Goal: Information Seeking & Learning: Learn about a topic

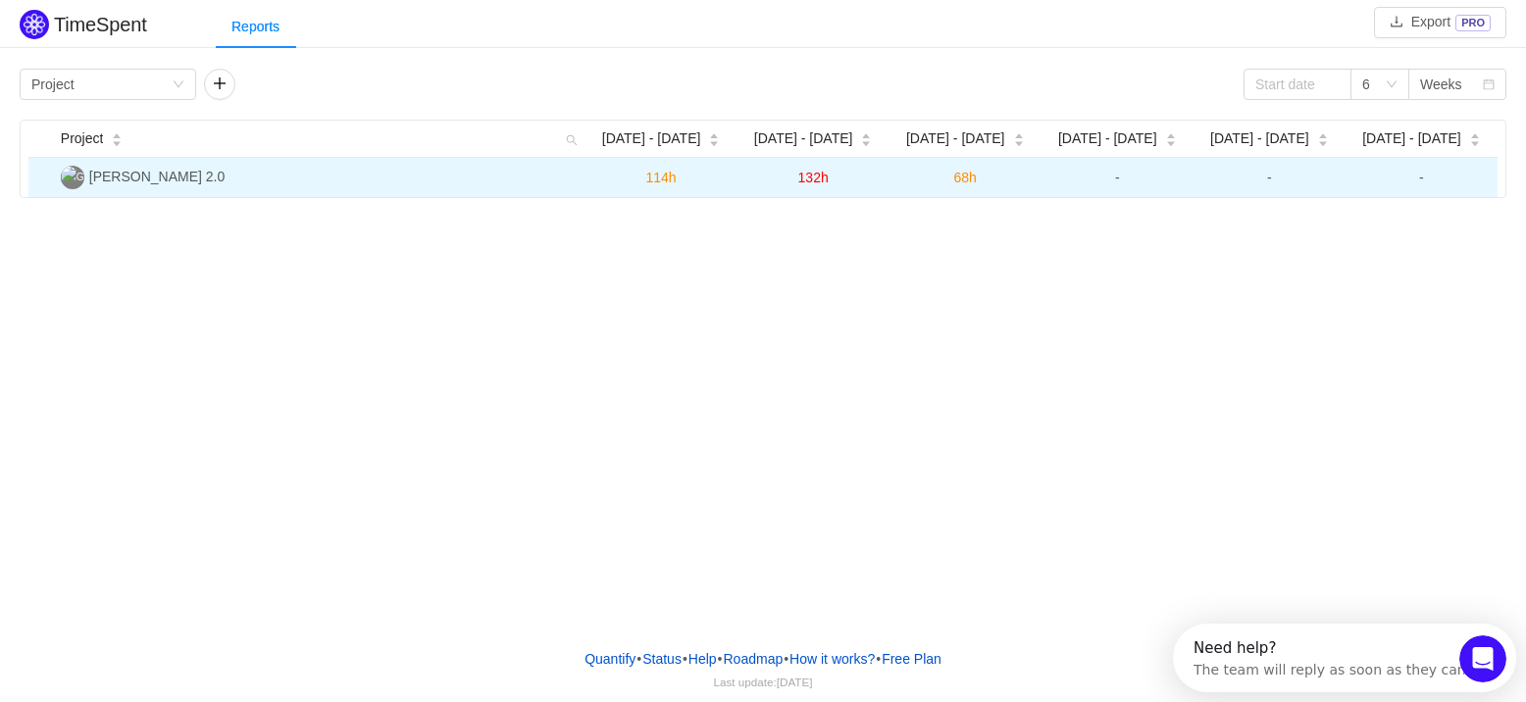
click at [656, 174] on span "114h" at bounding box center [661, 178] width 30 height 16
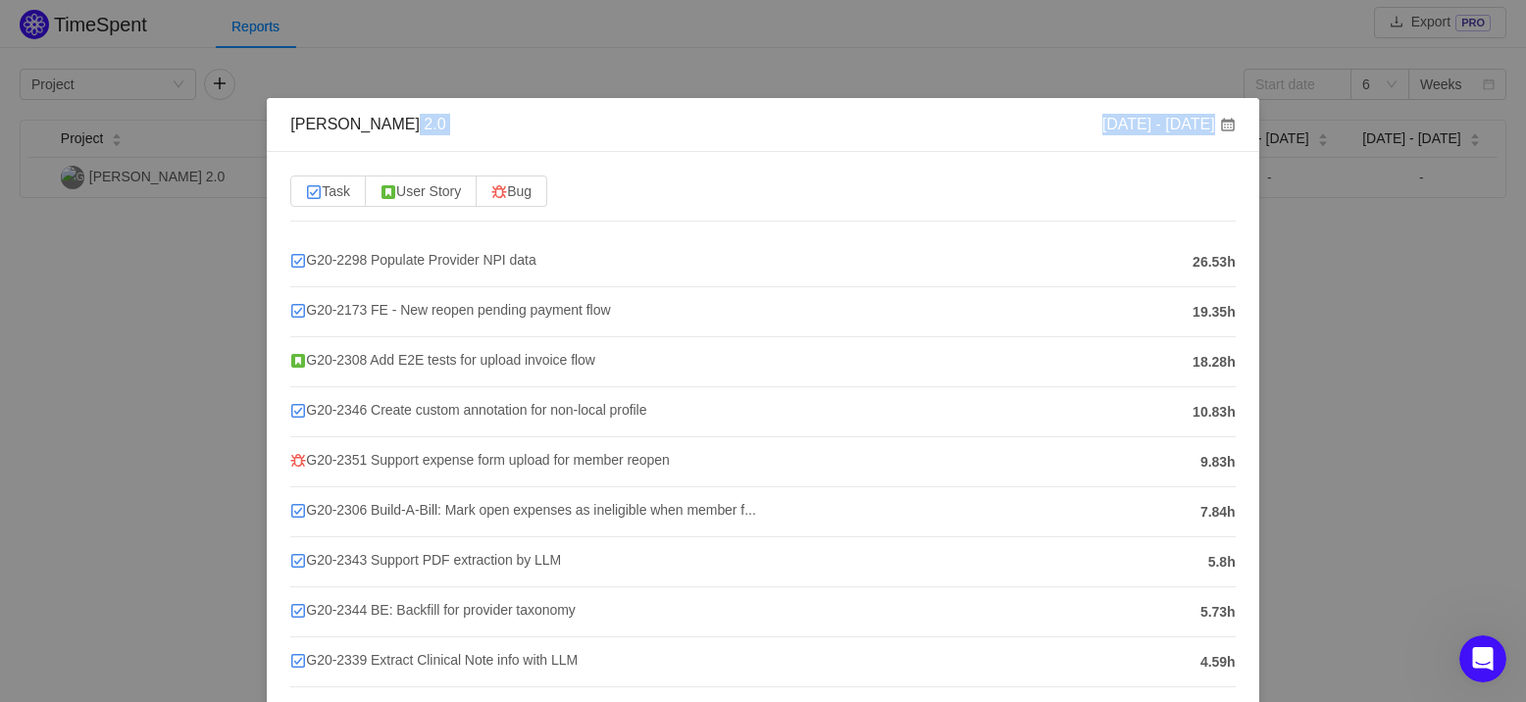
drag, startPoint x: 718, startPoint y: 158, endPoint x: 720, endPoint y: 146, distance: 11.9
click at [720, 146] on div "[PERSON_NAME] 2.0 [DATE] - [DATE] Task User Story Bug G20-2298 Populate Provide…" at bounding box center [762, 485] width 991 height 774
click at [340, 262] on span "G20-2298 Populate Provider NPI data" at bounding box center [412, 260] width 245 height 16
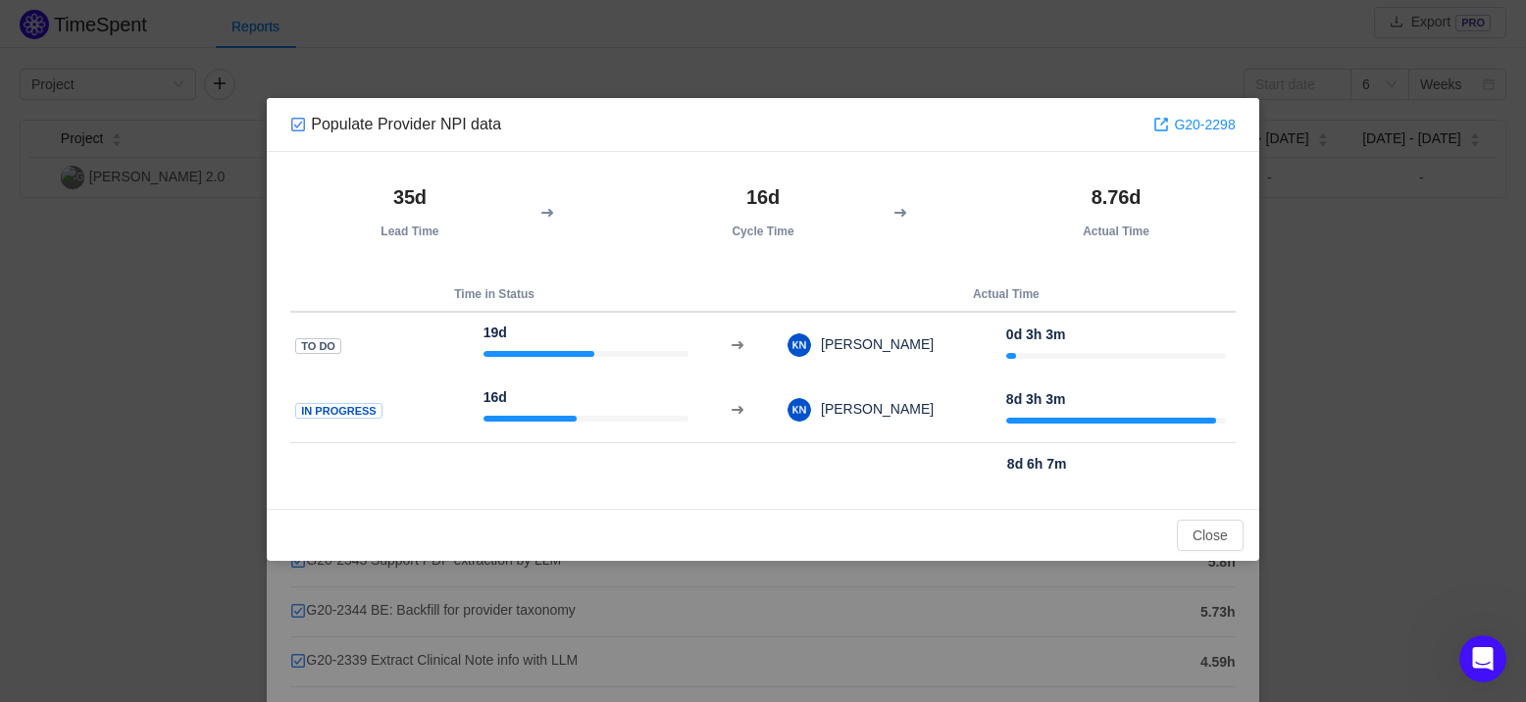
click at [1374, 285] on div "Populate Provider NPI data G20-2298 35d Lead Time 16d Cycle Time 8.76d Actual T…" at bounding box center [763, 351] width 1526 height 702
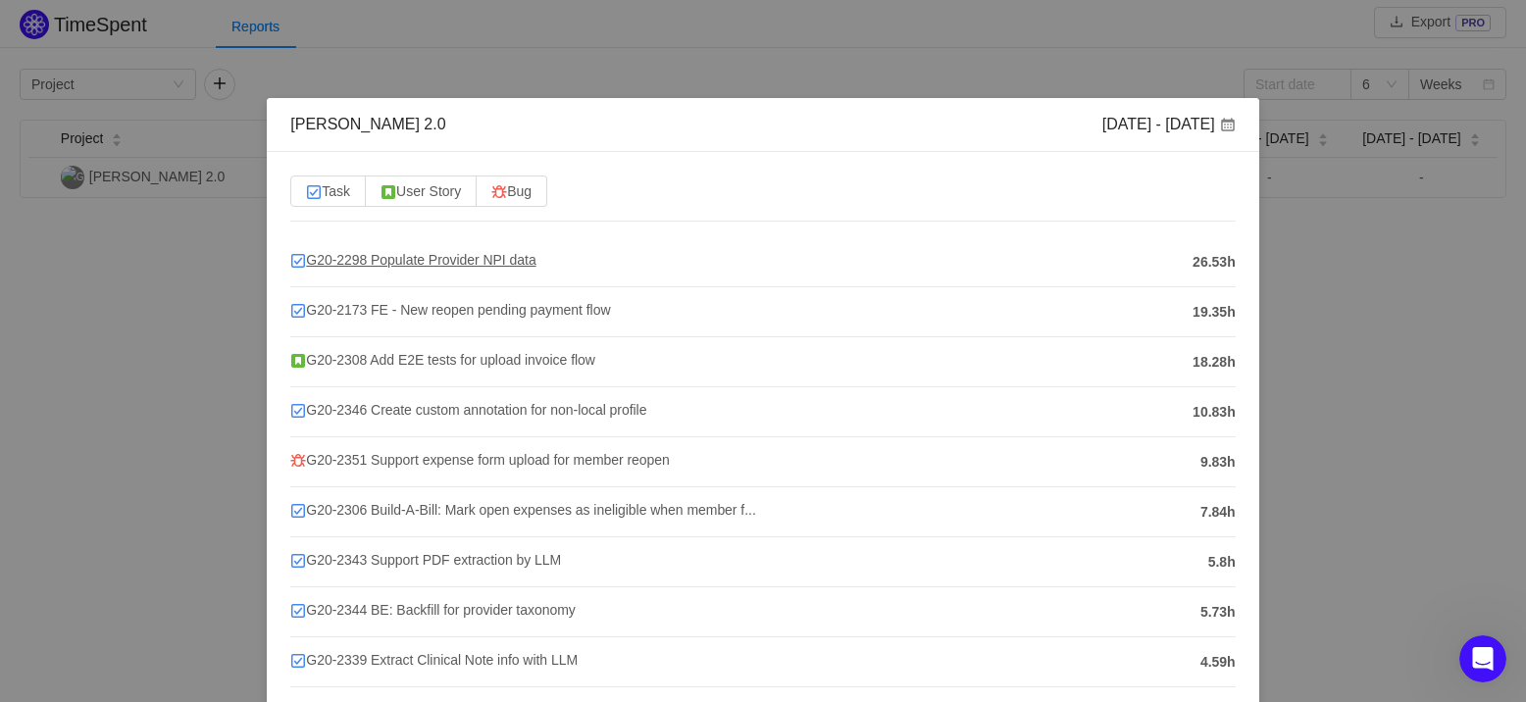
click at [476, 259] on span "G20-2298 Populate Provider NPI data" at bounding box center [412, 260] width 245 height 16
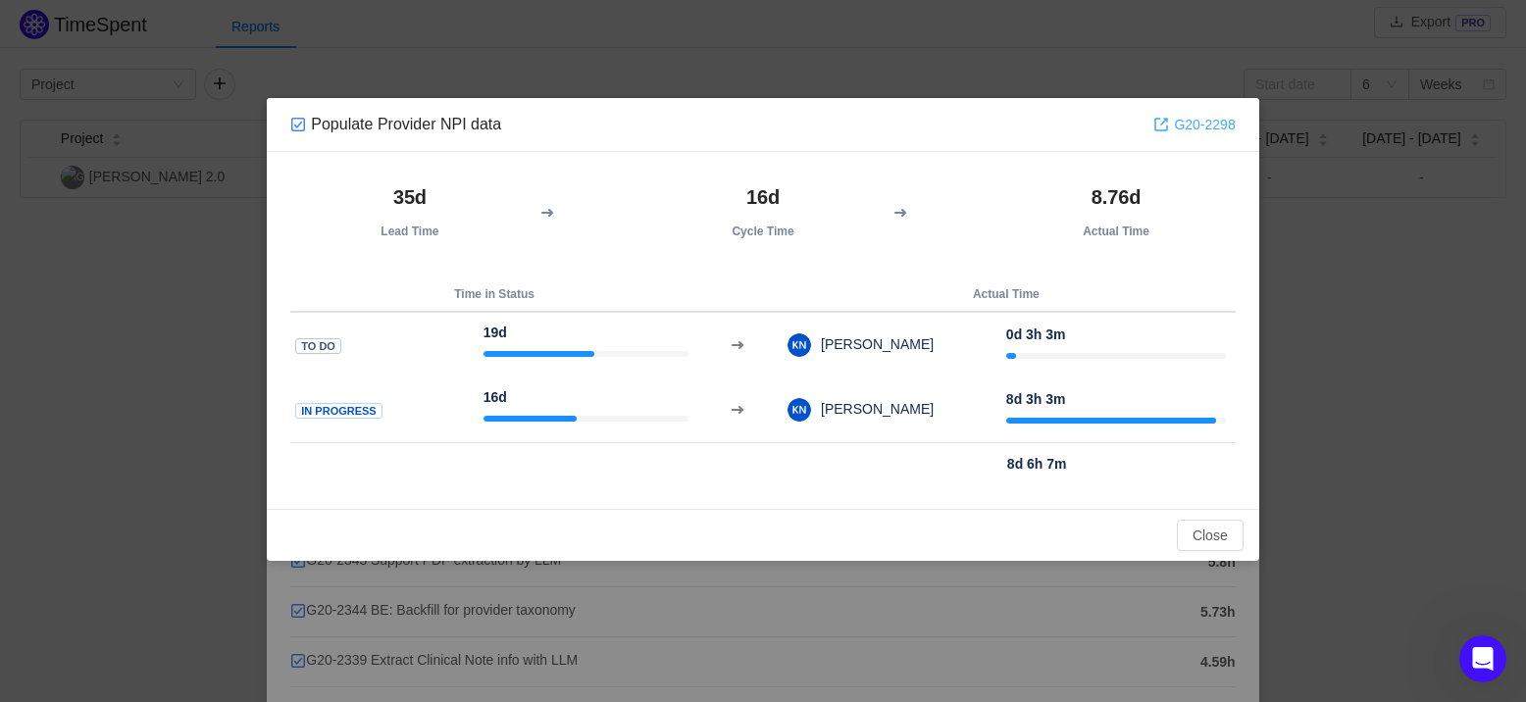
click at [1164, 126] on link "G20-2298" at bounding box center [1193, 125] width 81 height 22
click at [1293, 217] on div "Populate Provider NPI data G20-2298 35d Lead Time 16d Cycle Time 8.76d Actual T…" at bounding box center [763, 351] width 1526 height 702
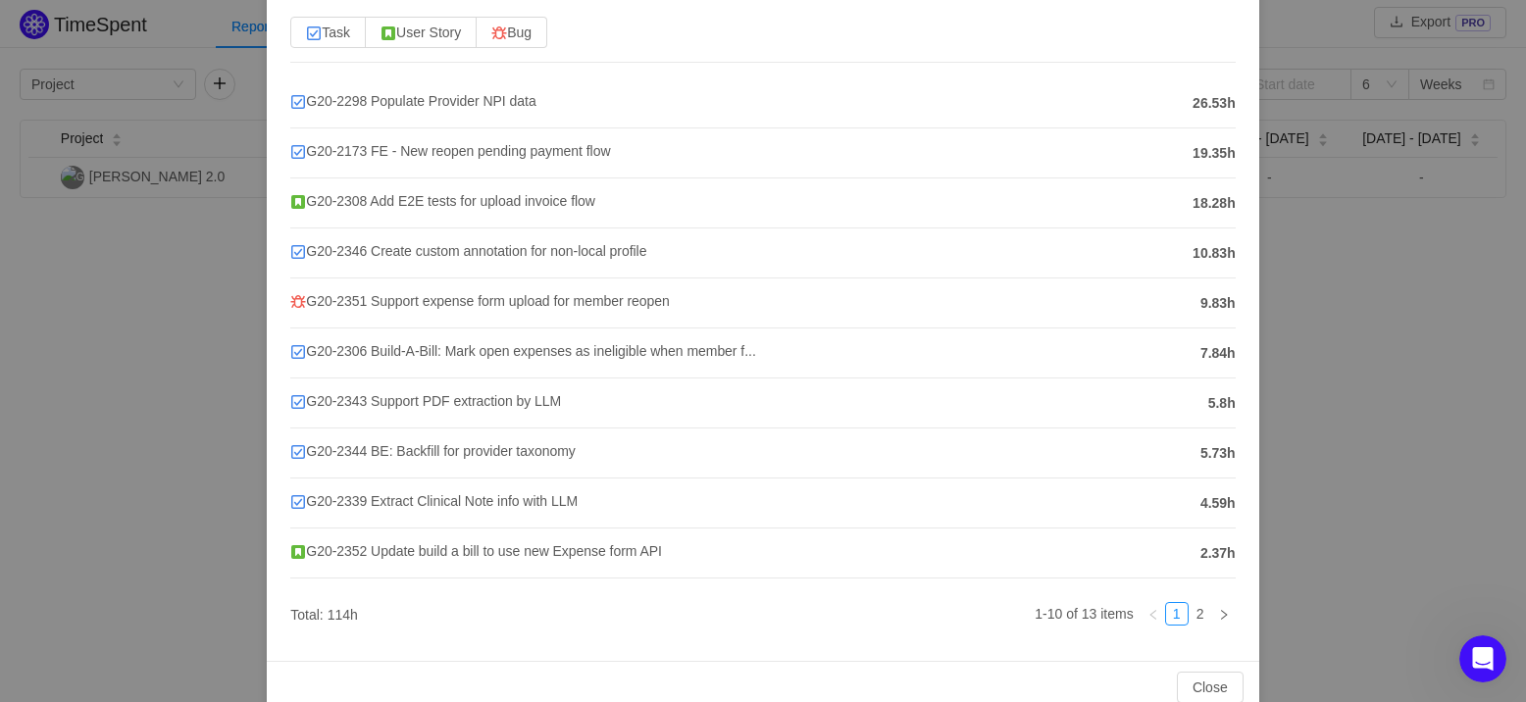
scroll to position [169, 0]
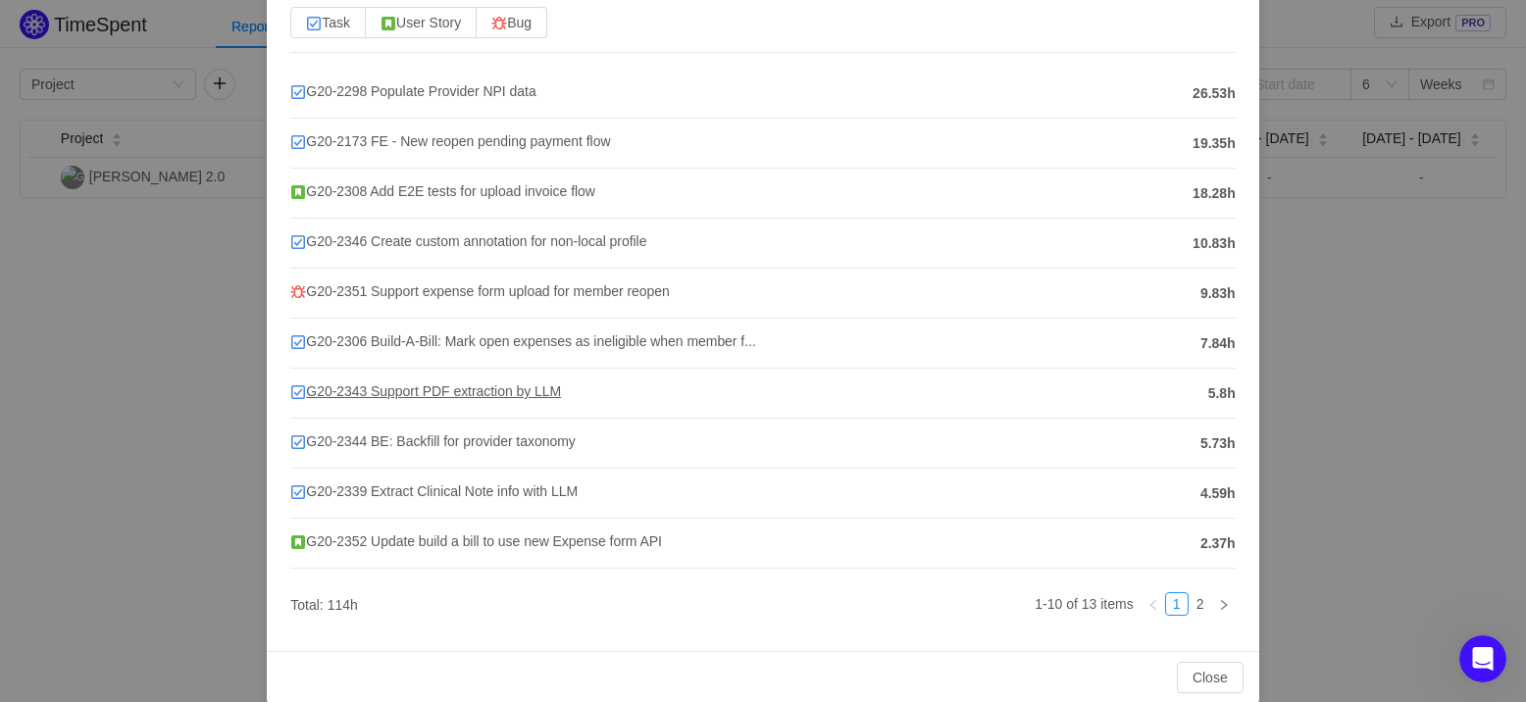
click at [336, 389] on span "G20-2343 Support PDF extraction by LLM" at bounding box center [425, 391] width 271 height 16
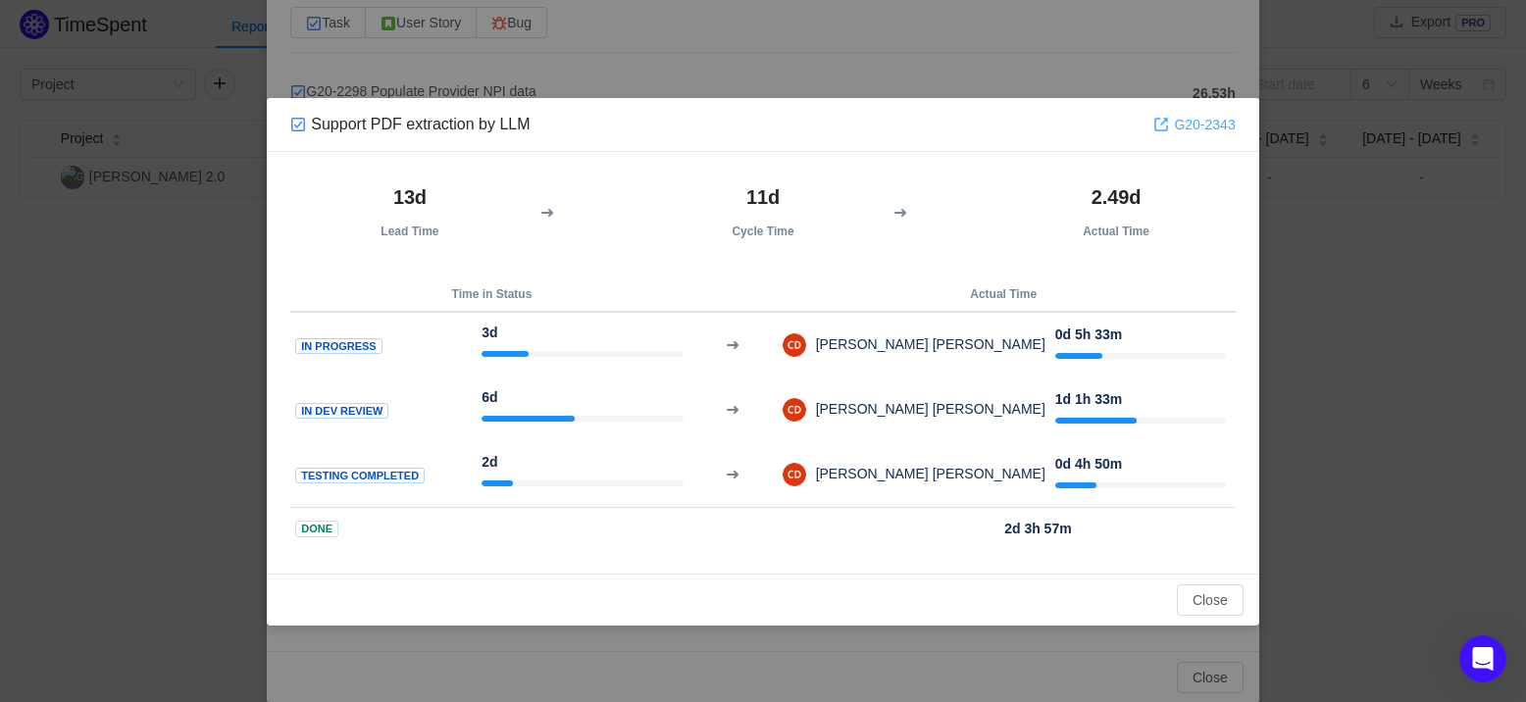
click at [1201, 117] on link "G20-2343" at bounding box center [1193, 125] width 81 height 22
click at [1213, 68] on div "Support PDF extraction by LLM G20-2343 13d Lead Time 11d Cycle Time 2.49d Actua…" at bounding box center [763, 351] width 1526 height 702
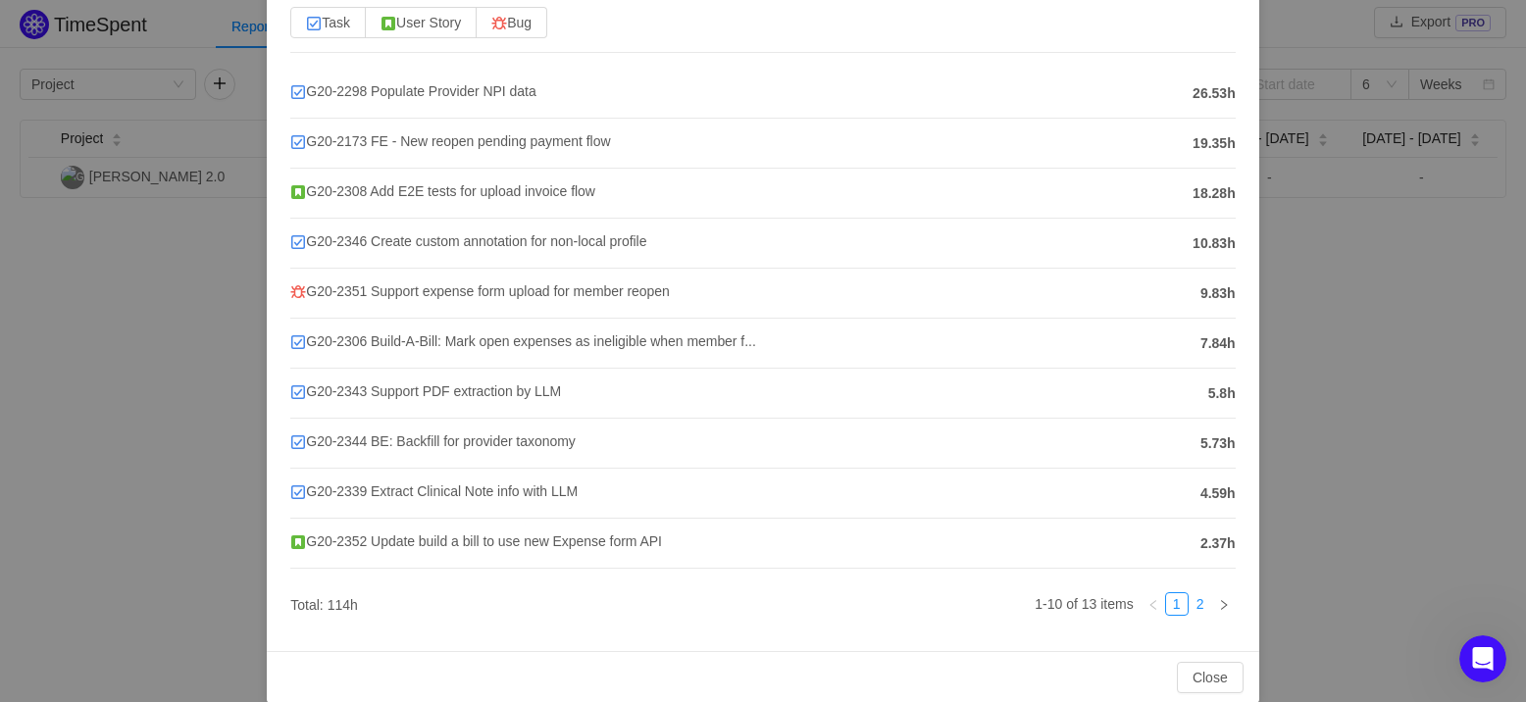
click at [1204, 607] on link "2" at bounding box center [1201, 604] width 22 height 22
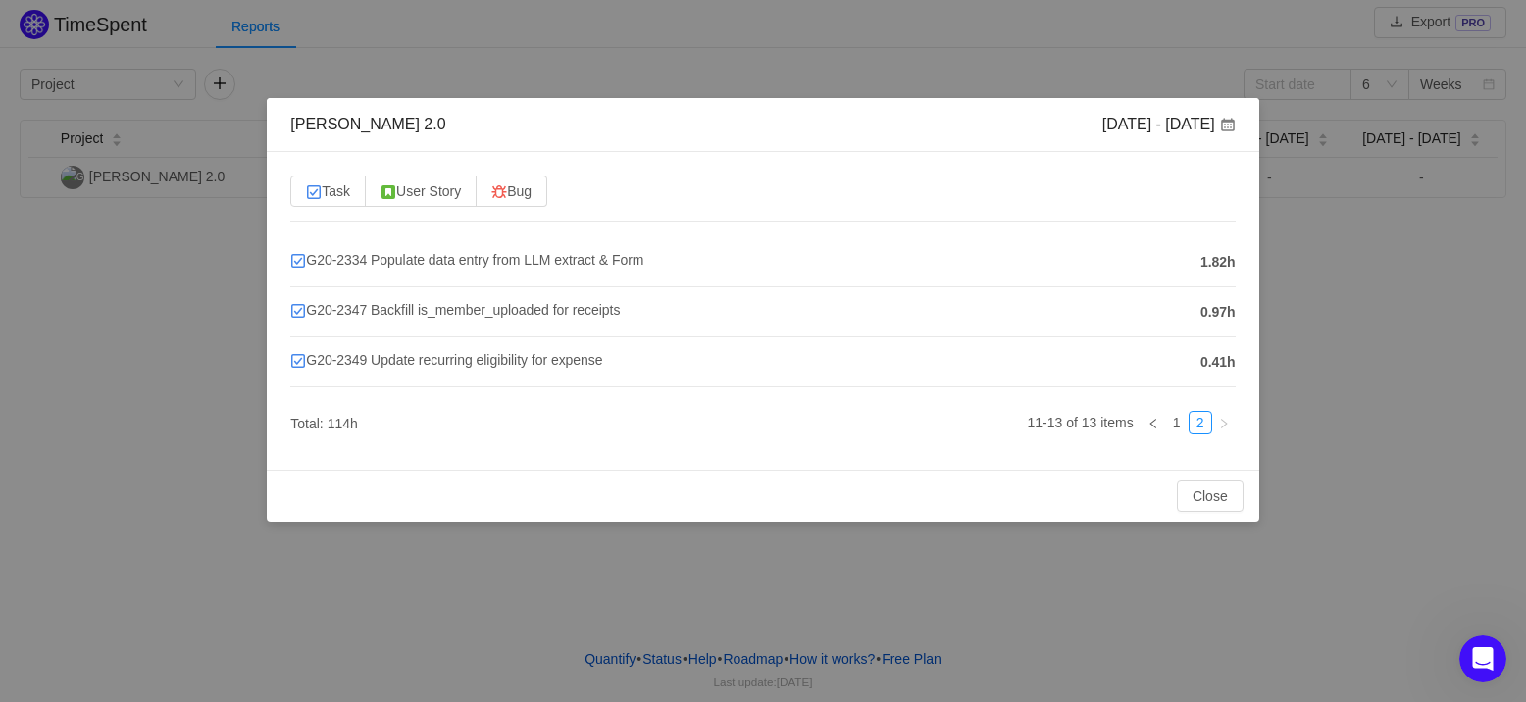
click at [422, 543] on div "[PERSON_NAME] 2.0 [DATE] - [DATE] Task User Story Bug G20-2334 Populate data en…" at bounding box center [763, 351] width 1526 height 702
